Goal: Check status

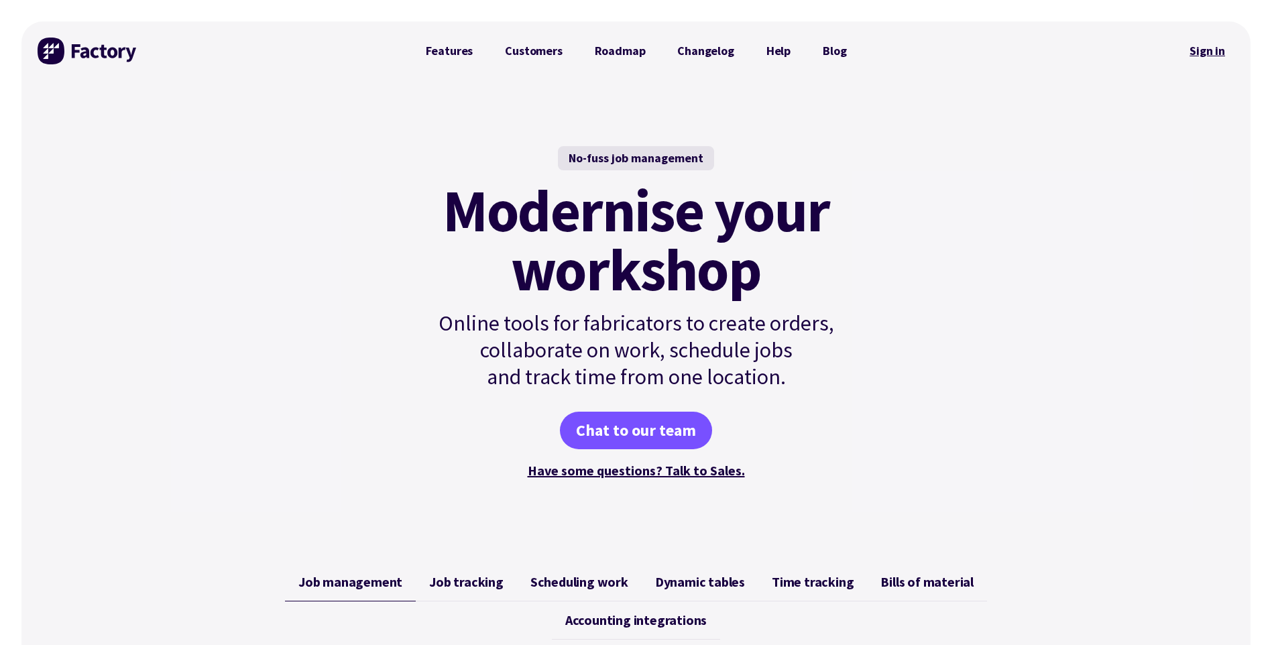
click at [1211, 56] on link "Sign in" at bounding box center [1207, 51] width 54 height 31
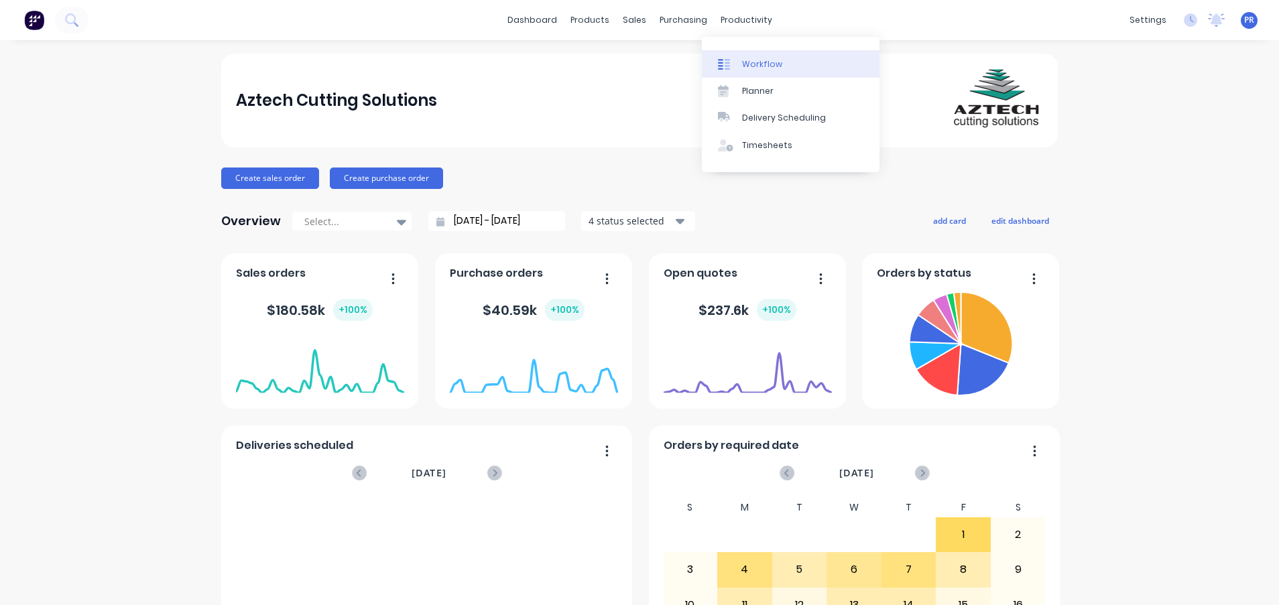
click at [763, 69] on div "Workflow" at bounding box center [762, 64] width 40 height 12
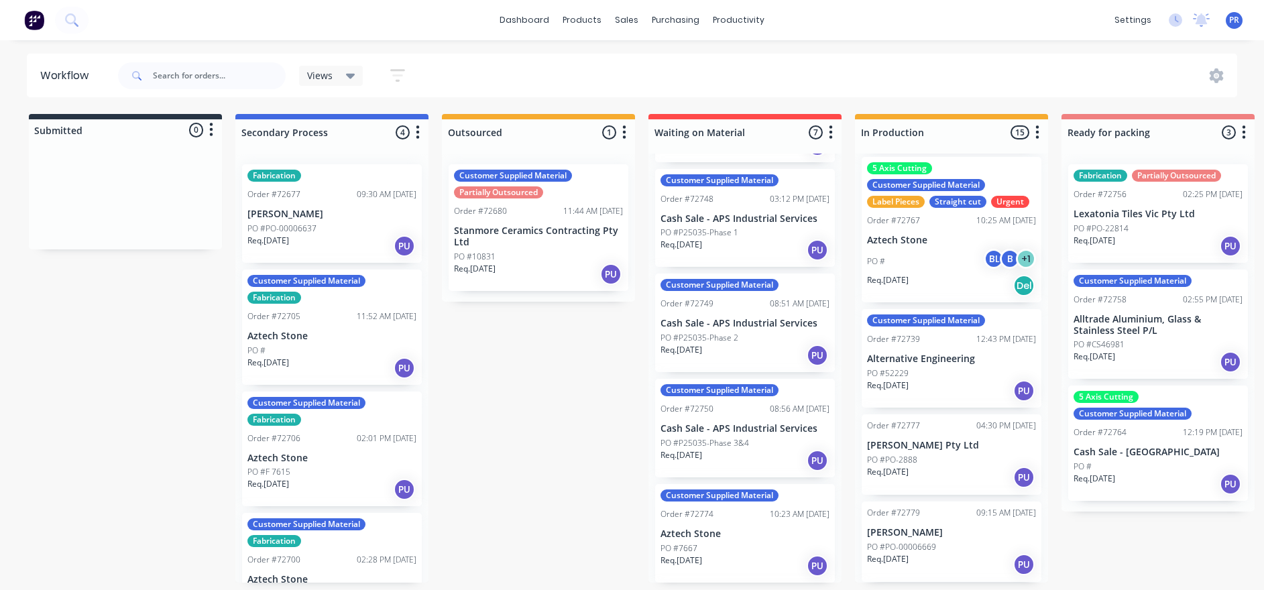
scroll to position [905, 0]
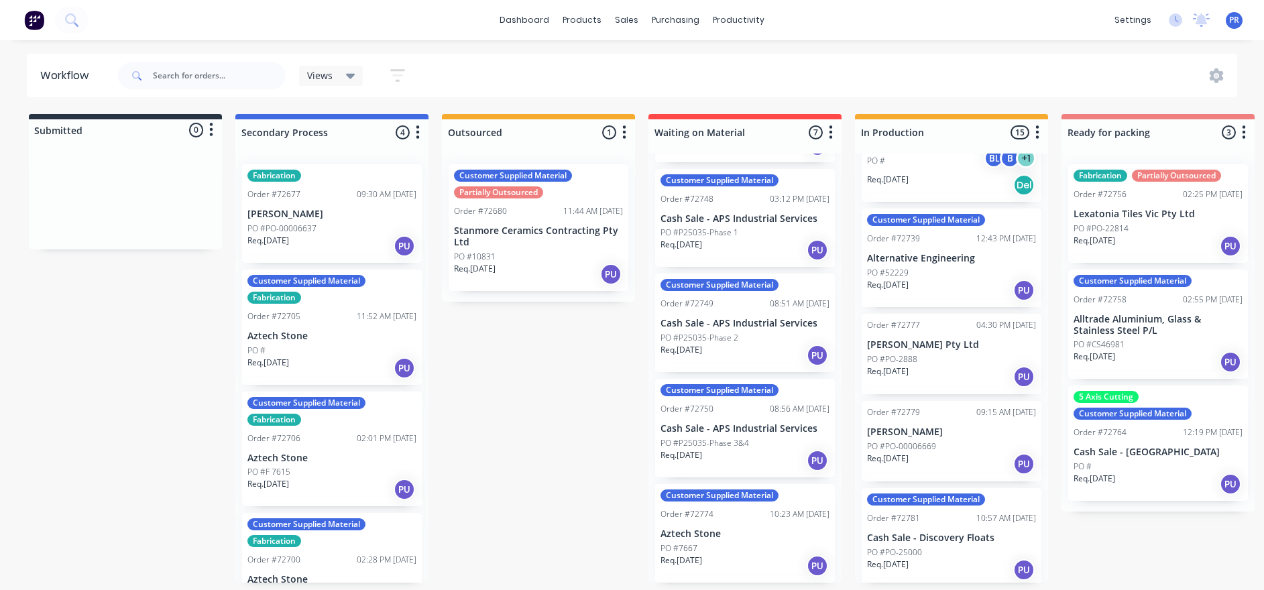
click at [912, 440] on p "PO #PO-00006669" at bounding box center [901, 446] width 69 height 12
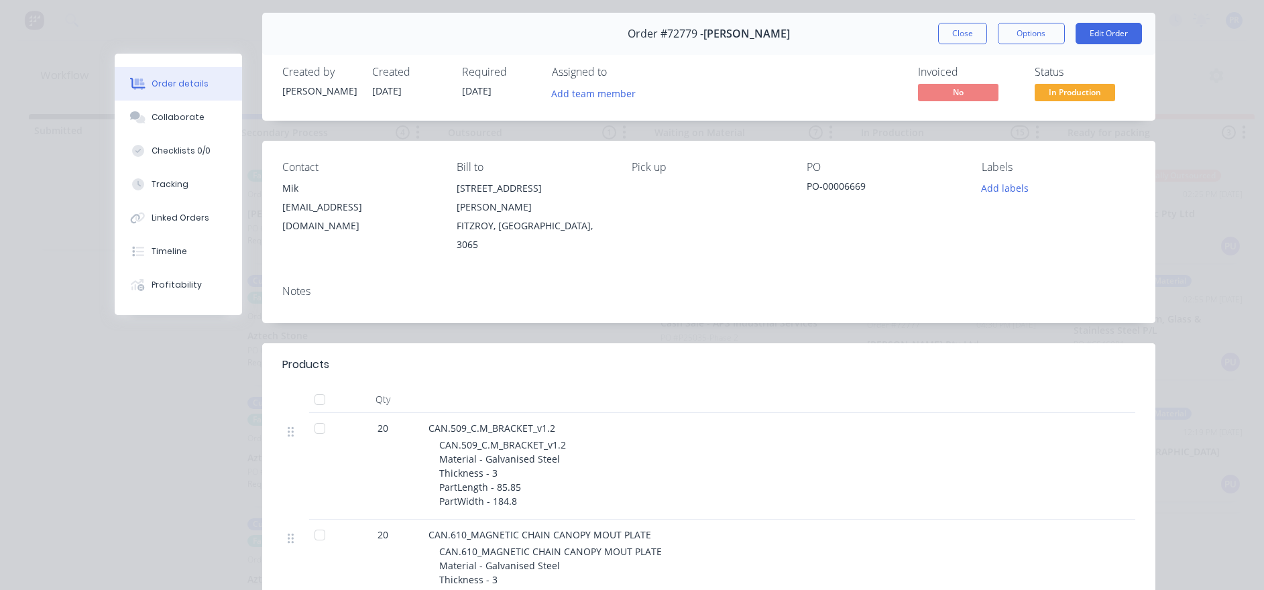
scroll to position [0, 0]
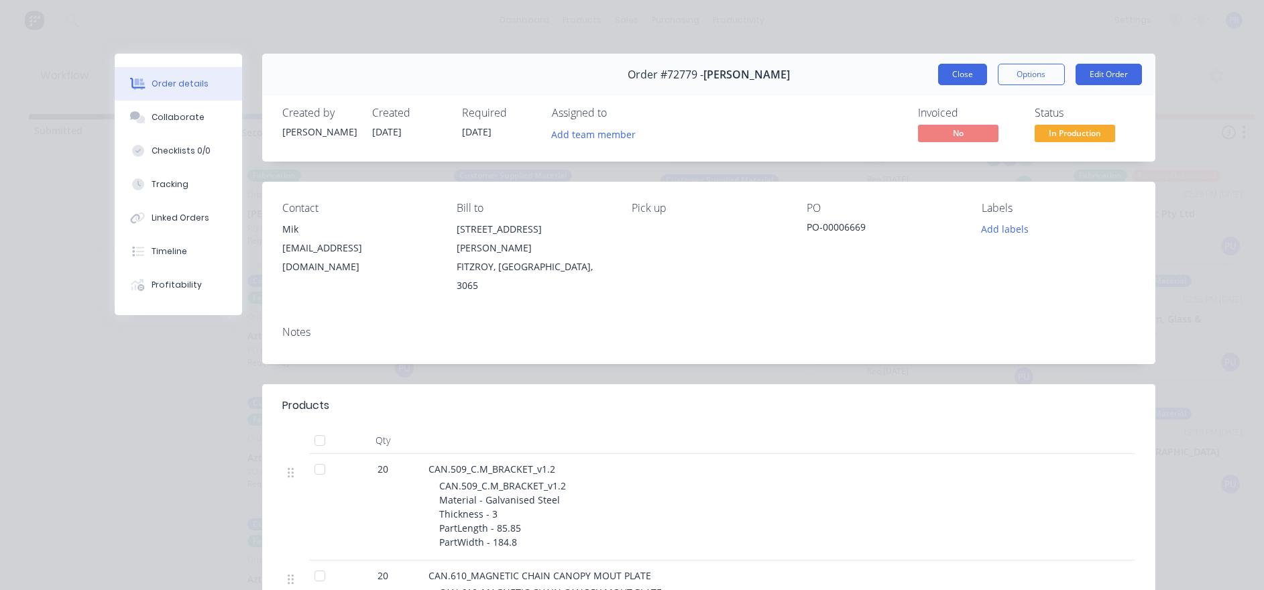
click at [961, 82] on button "Close" at bounding box center [962, 74] width 49 height 21
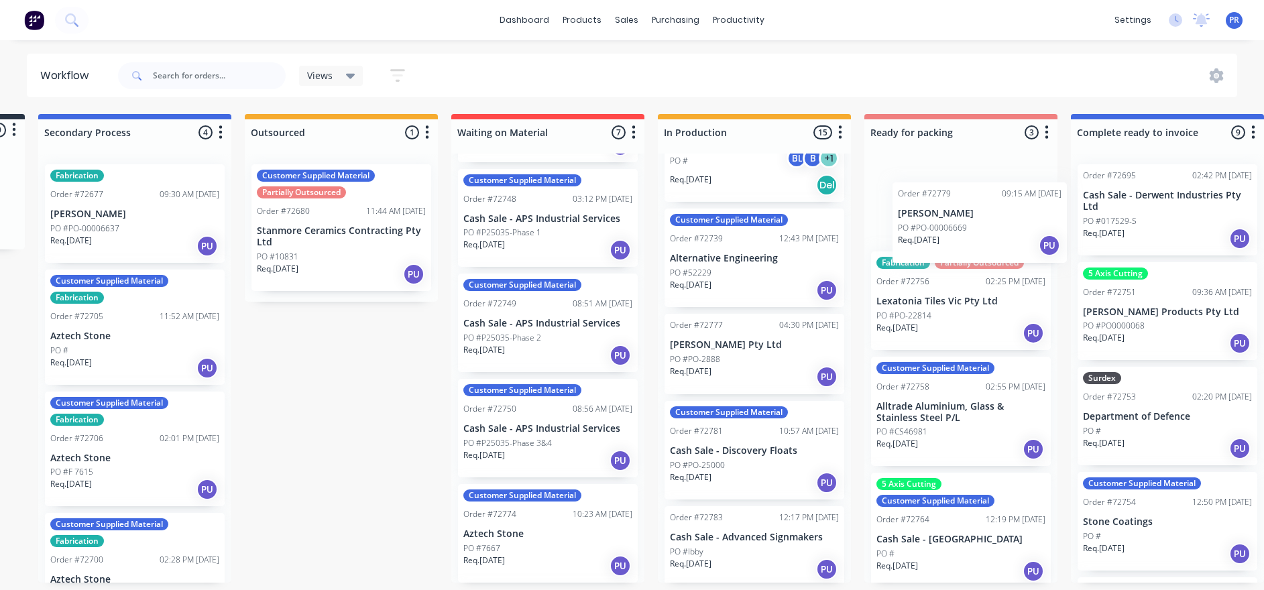
drag, startPoint x: 900, startPoint y: 437, endPoint x: 908, endPoint y: 233, distance: 204.6
click at [908, 233] on div "Submitted 0 Status colour #273444 hex #273444 Save Cancel Summaries Total order…" at bounding box center [1008, 348] width 2430 height 469
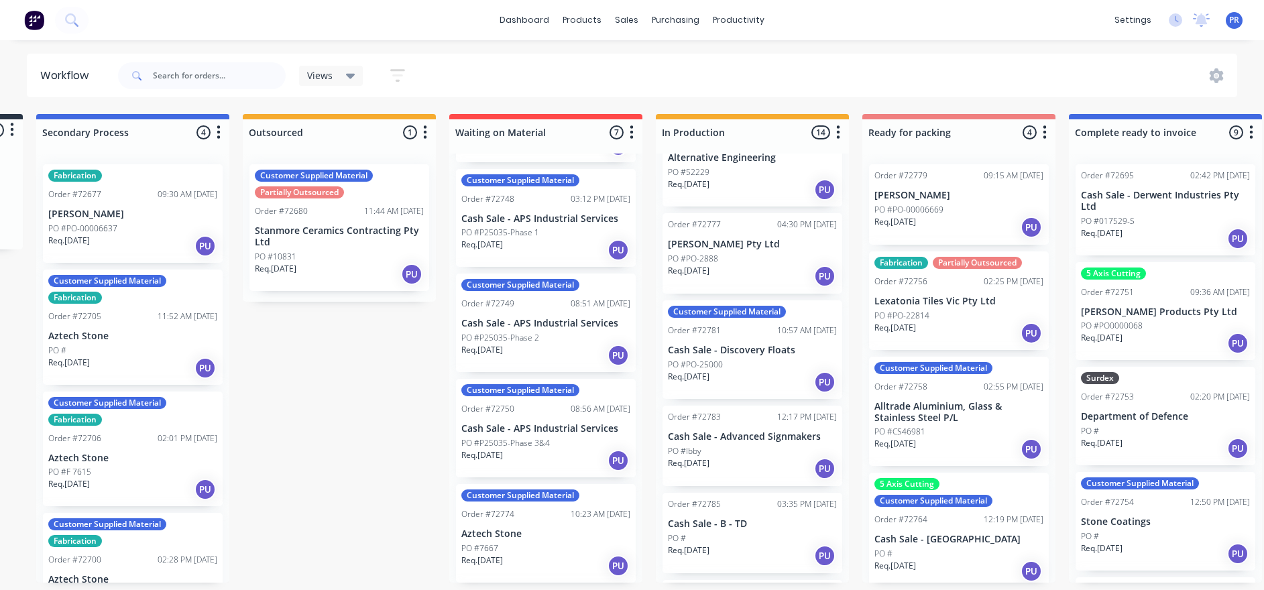
scroll to position [1067, 0]
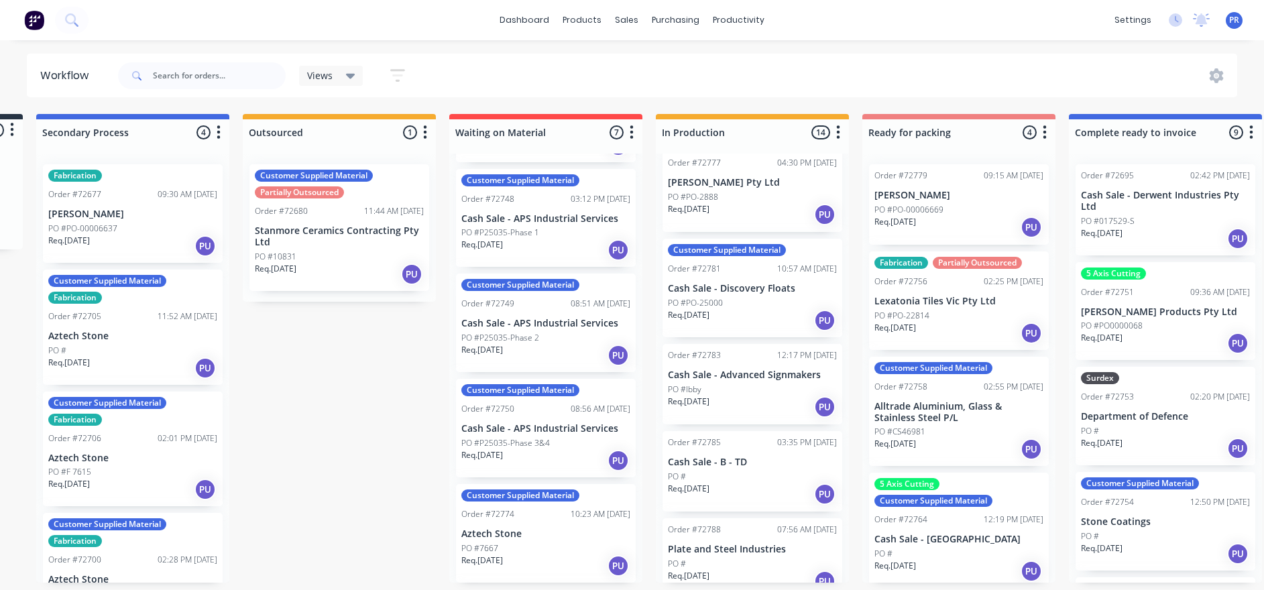
drag, startPoint x: 745, startPoint y: 454, endPoint x: 745, endPoint y: 463, distance: 8.0
click at [745, 463] on div "Customer Supplied Material Order #72591 09:15 AM 27/08/25 Citywide Signs & Neon…" at bounding box center [752, 368] width 193 height 429
click at [672, 471] on p "PO #" at bounding box center [677, 477] width 18 height 12
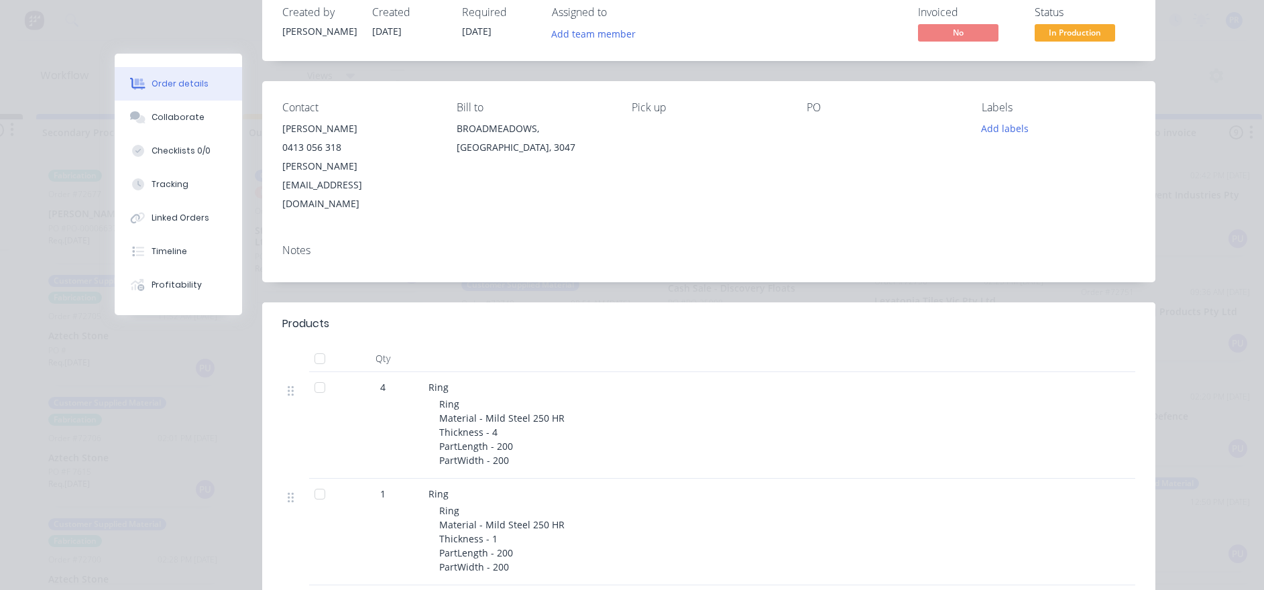
scroll to position [0, 0]
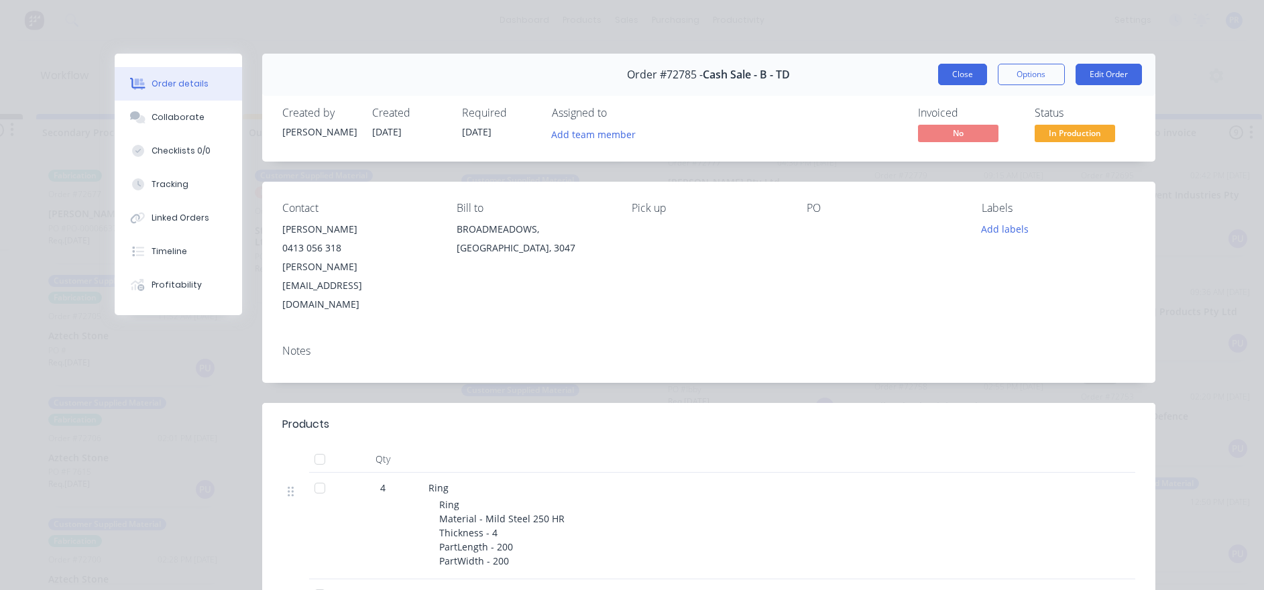
click at [952, 73] on button "Close" at bounding box center [962, 74] width 49 height 21
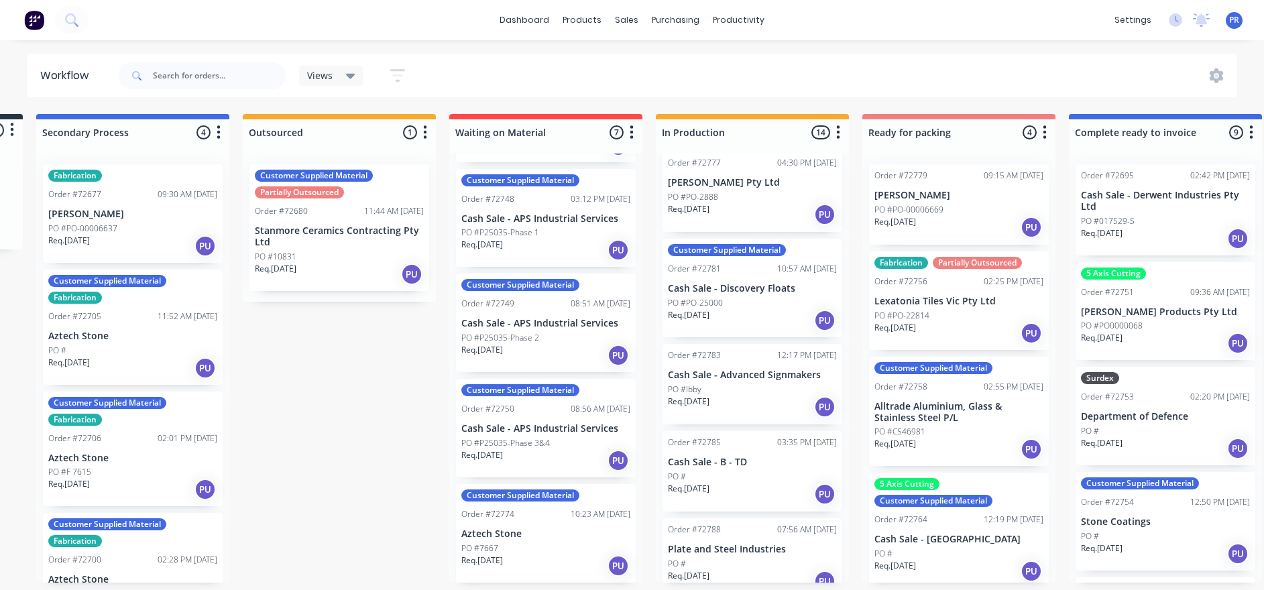
scroll to position [1, 0]
click at [735, 558] on div "PO #" at bounding box center [752, 564] width 169 height 12
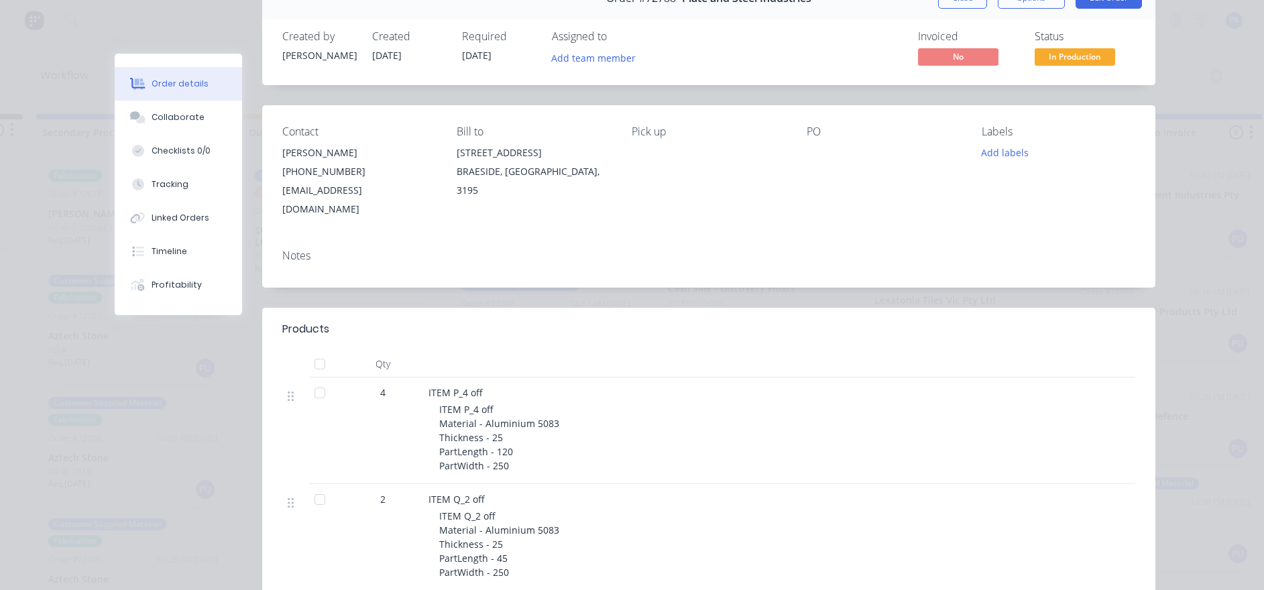
scroll to position [0, 0]
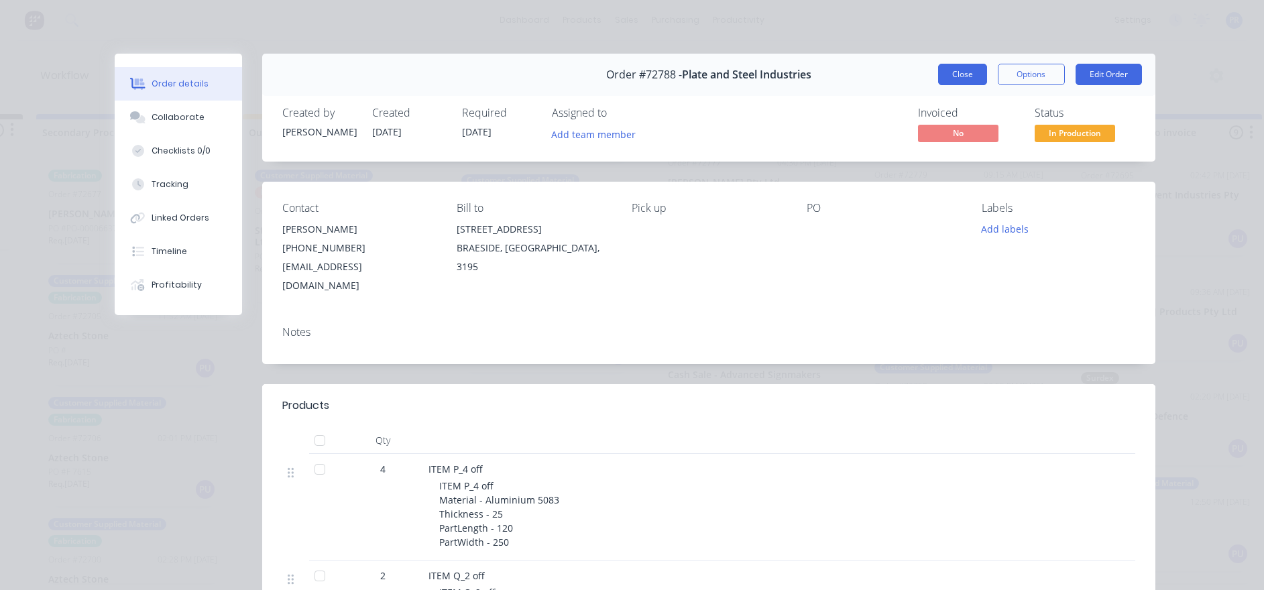
click at [973, 74] on button "Close" at bounding box center [962, 74] width 49 height 21
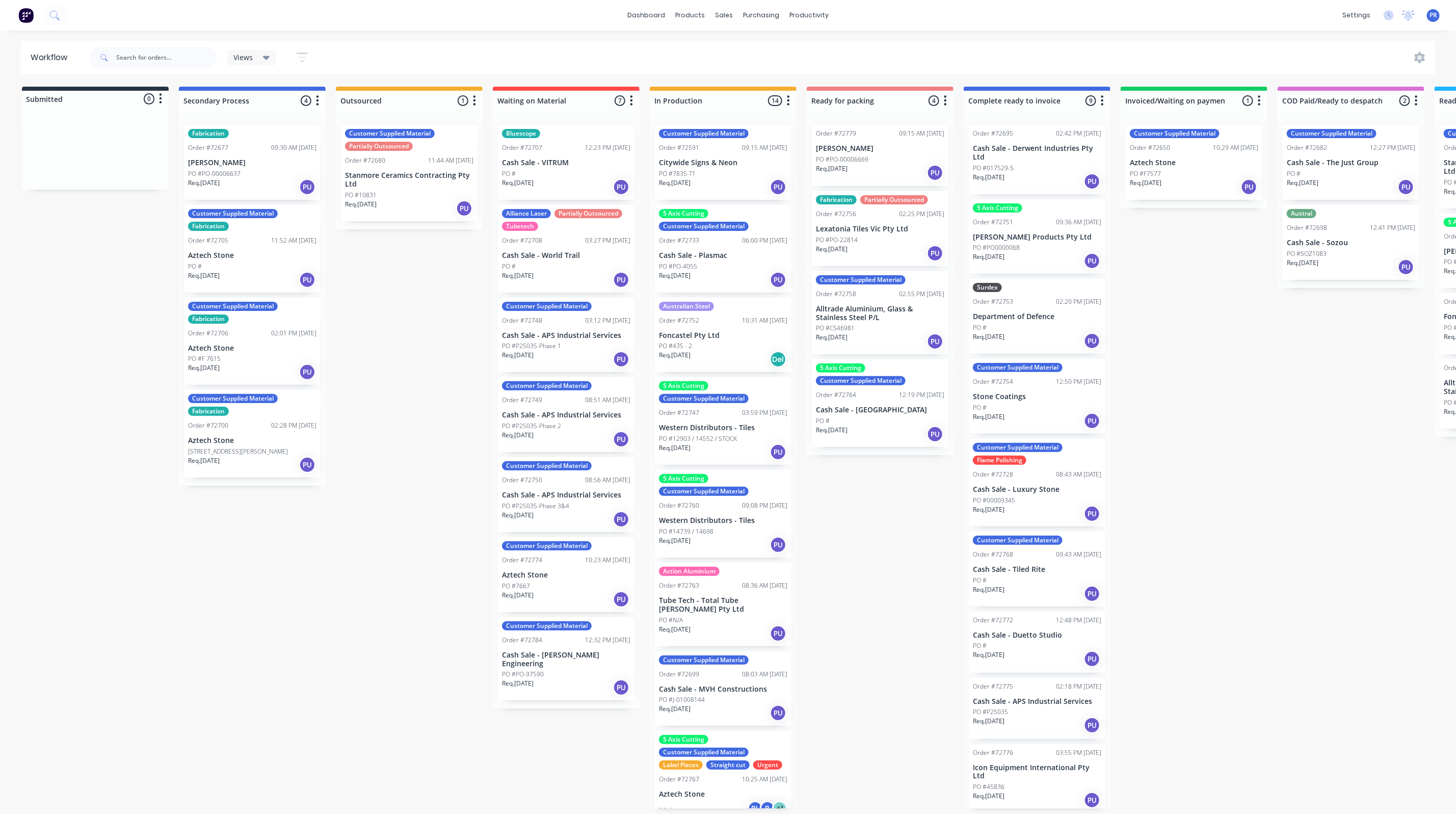
scroll to position [0, 392]
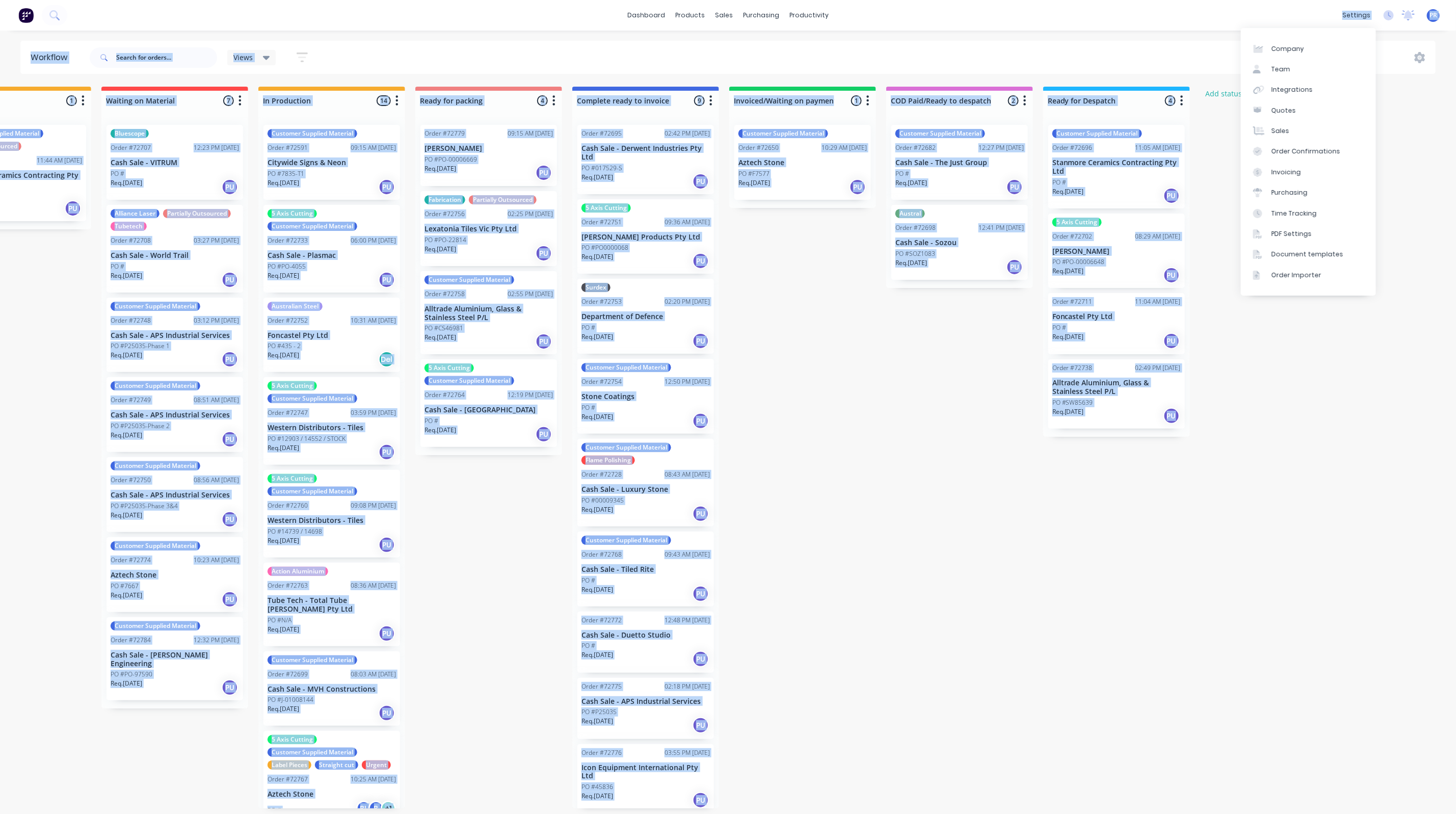
drag, startPoint x: 974, startPoint y: 15, endPoint x: 2151, endPoint y: 0, distance: 1177.1
click at [1064, 0] on html "dashboard products sales purchasing productivity dashboard products Product Cat…" at bounding box center [336, 376] width 1456 height 752
